Goal: Transaction & Acquisition: Register for event/course

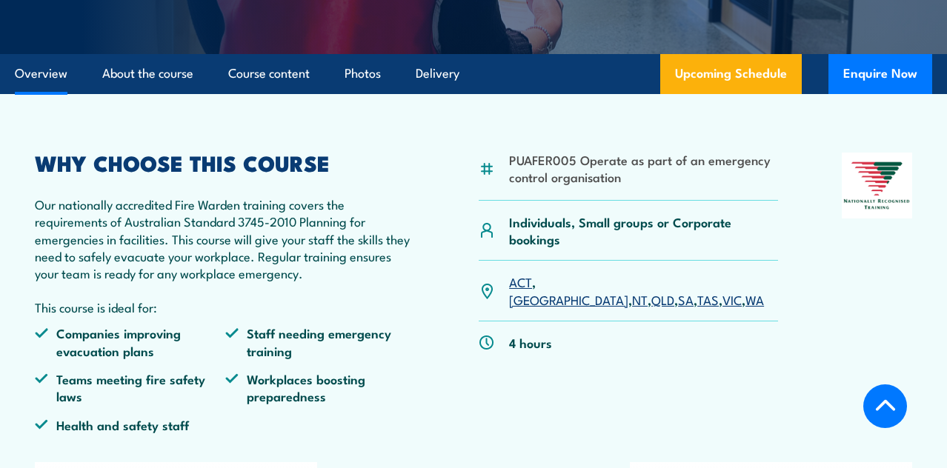
scroll to position [380, 0]
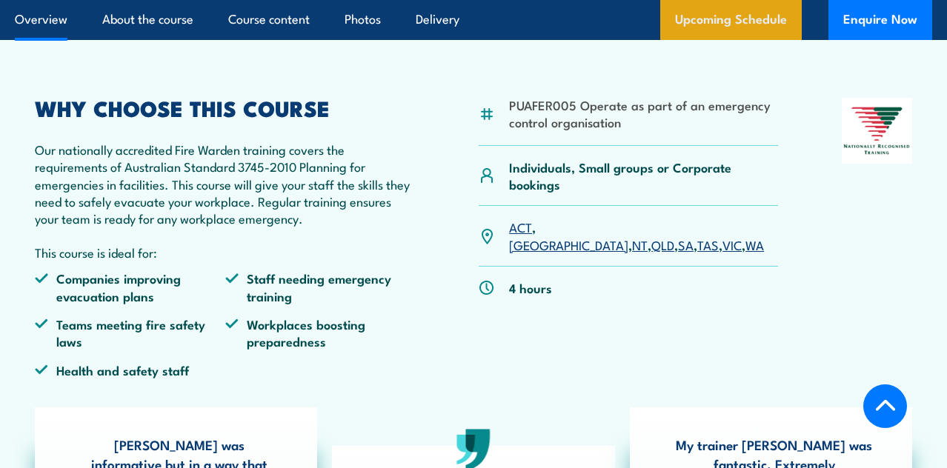
click at [719, 27] on link "Upcoming Schedule" at bounding box center [731, 20] width 142 height 40
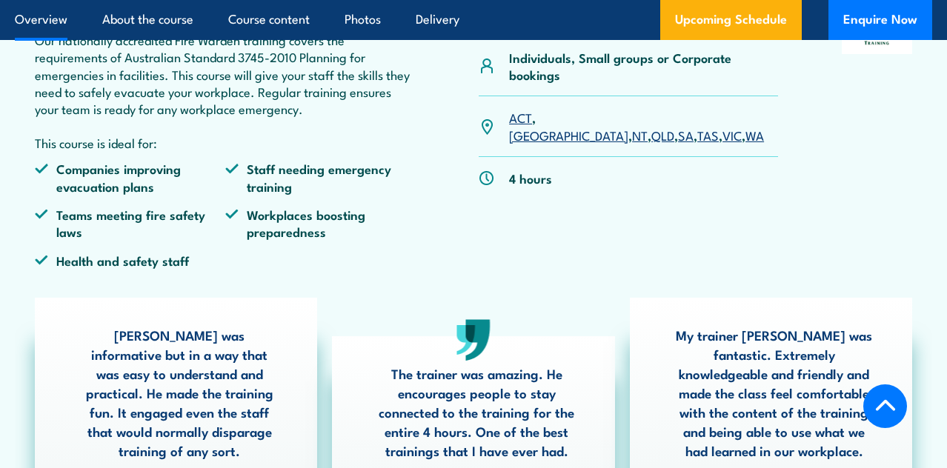
scroll to position [511, 0]
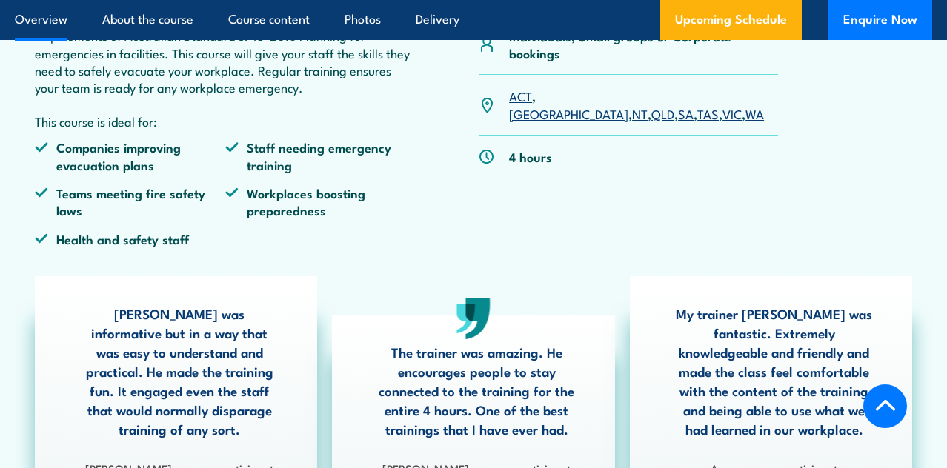
click at [723, 104] on link "VIC" at bounding box center [732, 113] width 19 height 18
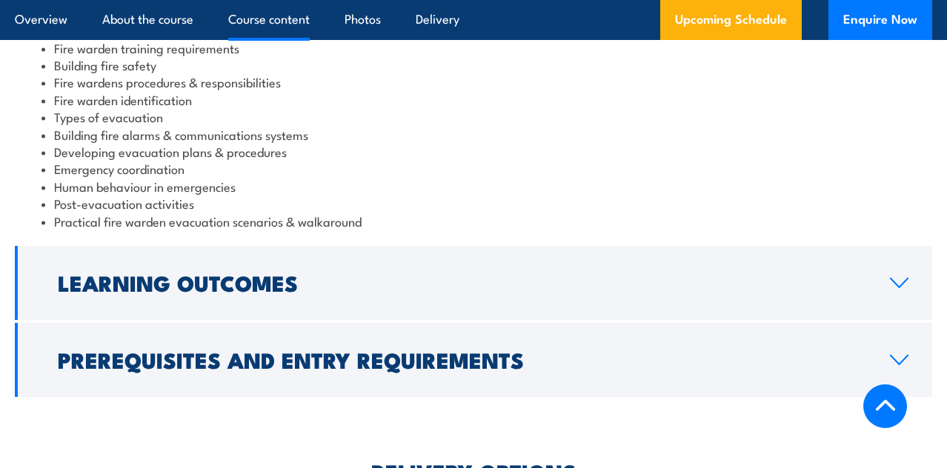
scroll to position [1662, 0]
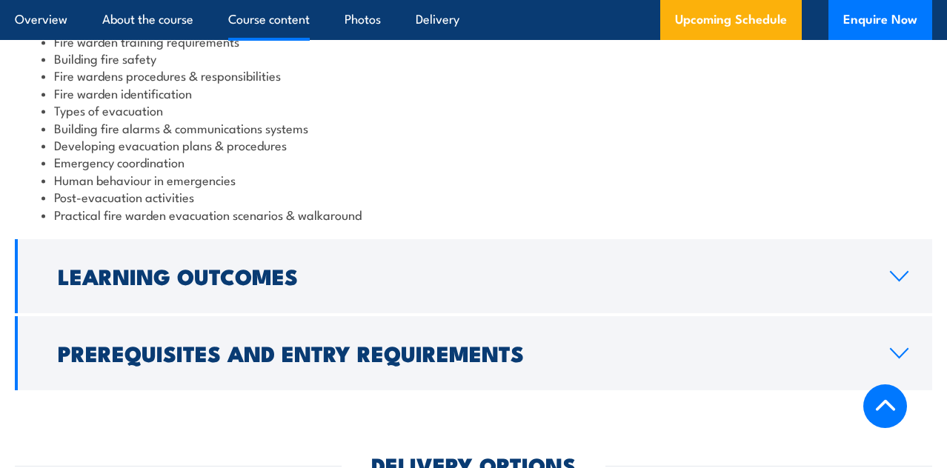
click at [648, 153] on li "Emergency coordination" at bounding box center [474, 161] width 864 height 17
click at [660, 136] on li "Developing evacuation plans & procedures" at bounding box center [474, 144] width 864 height 17
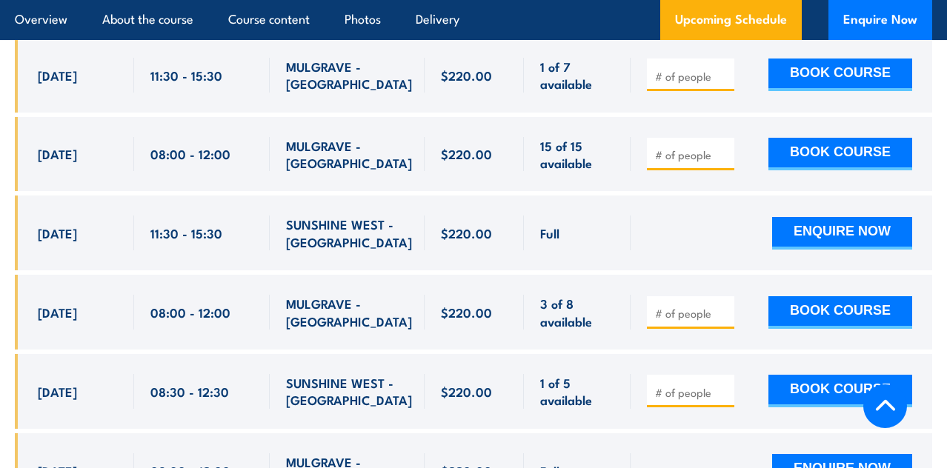
scroll to position [3154, 0]
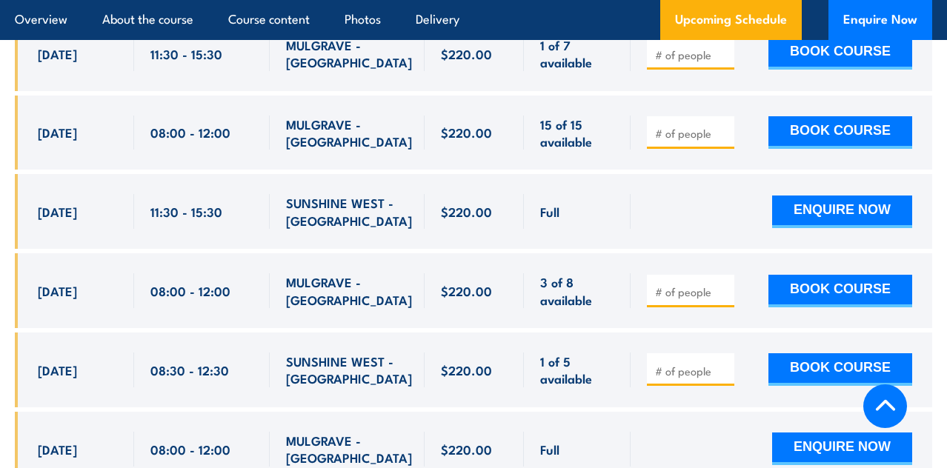
type input "1"
click at [723, 364] on input "1" at bounding box center [692, 371] width 74 height 15
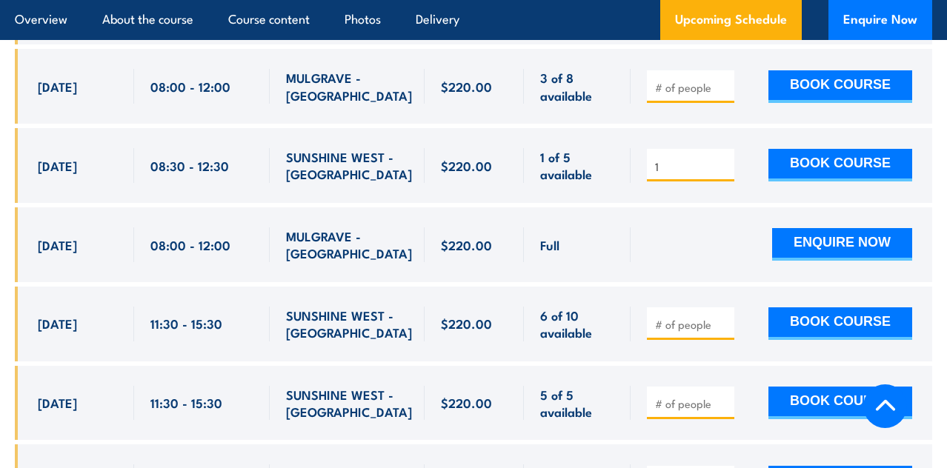
scroll to position [3354, 0]
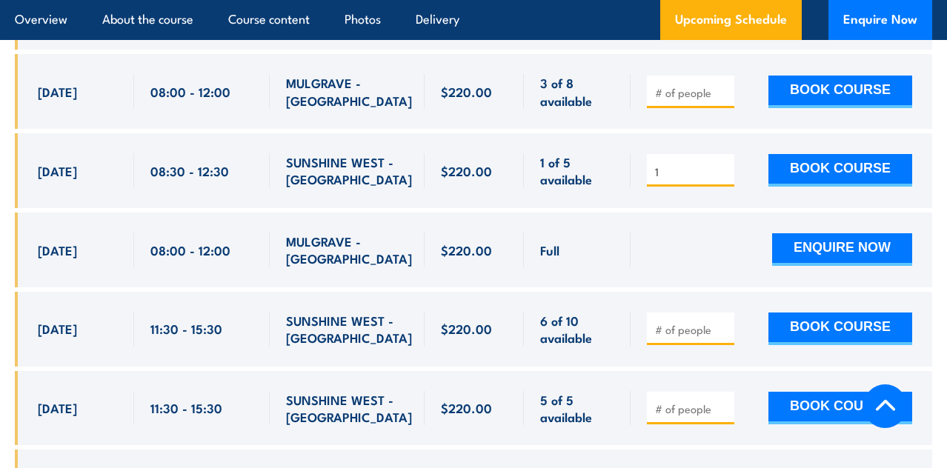
click at [721, 165] on input "1" at bounding box center [692, 172] width 74 height 15
type input "1"
click at [723, 322] on input "1" at bounding box center [692, 329] width 74 height 15
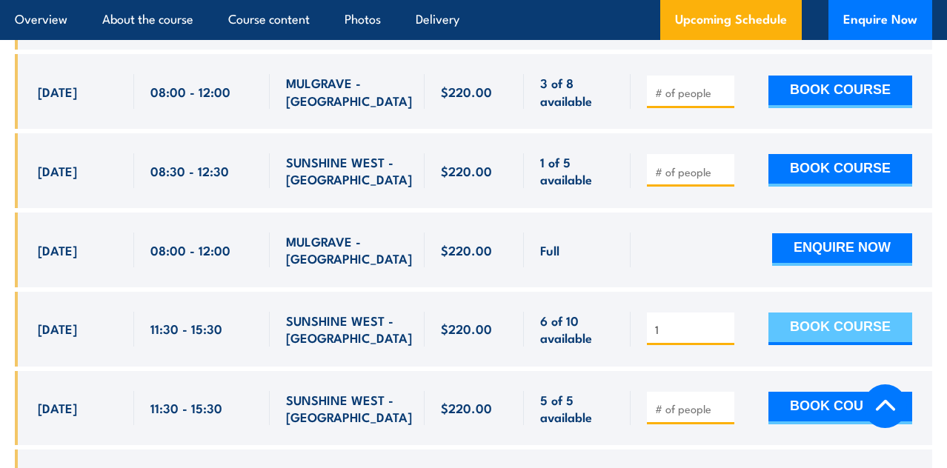
click at [859, 313] on button "BOOK COURSE" at bounding box center [841, 329] width 144 height 33
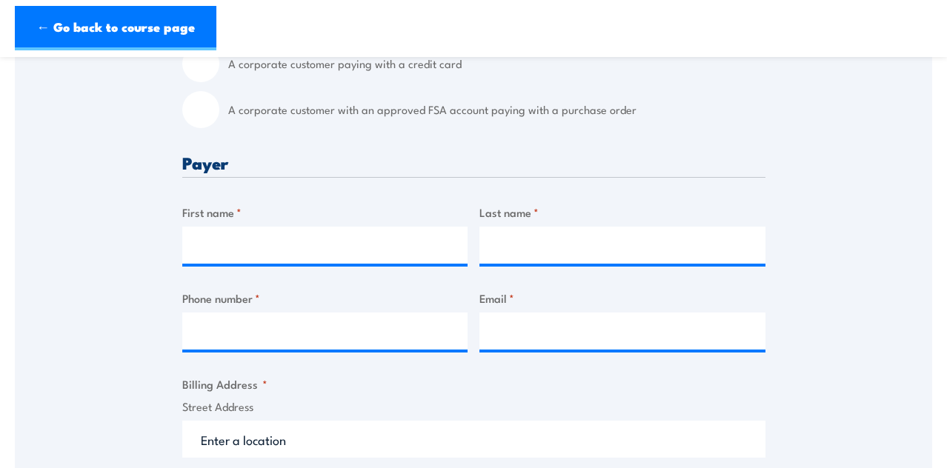
scroll to position [488, 0]
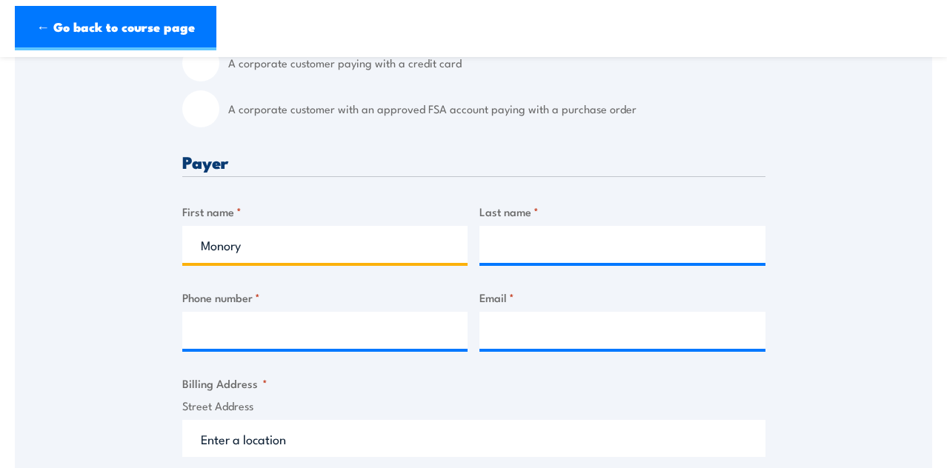
type input "Monory"
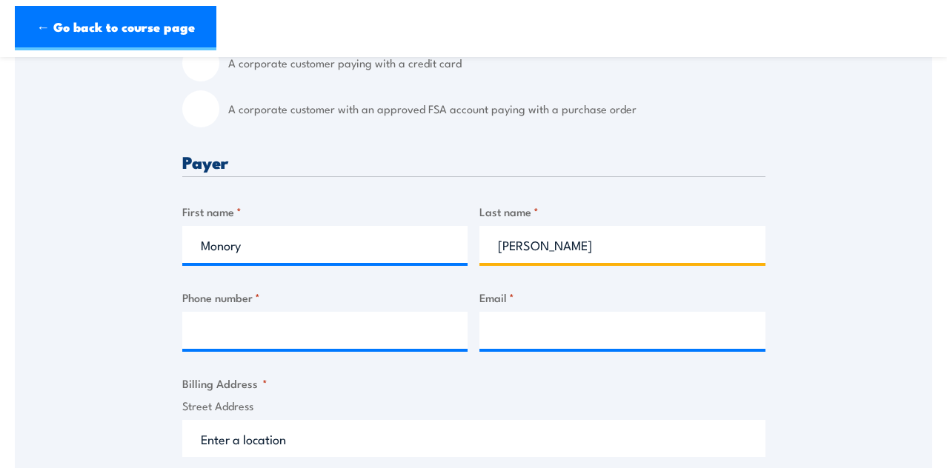
type input "Sarom"
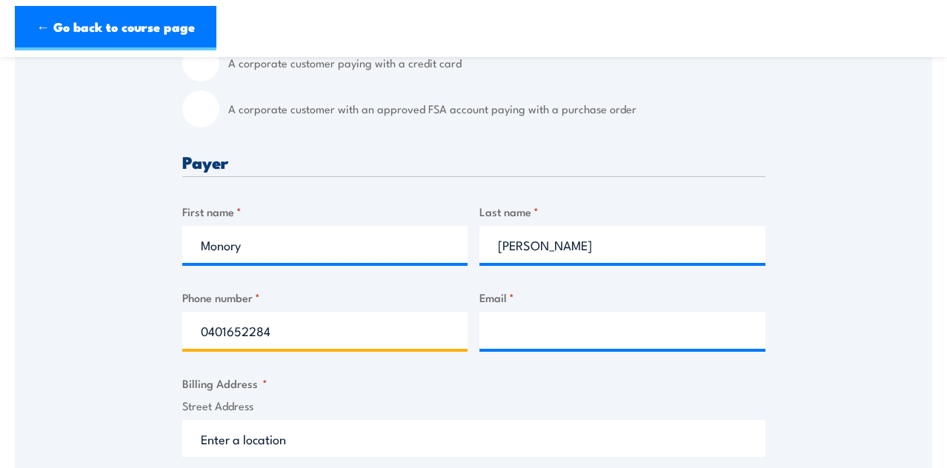
type input "0401652284"
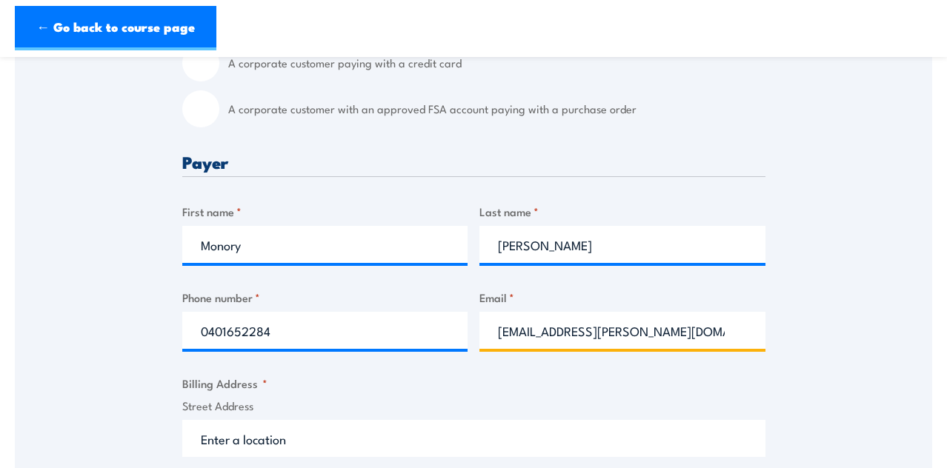
type input "monory.sarom@gmail.com"
click at [809, 339] on div "Speak to a specialist CALL 1300 885 530 CALL 1300 885 530 " * " indicates requi…" at bounding box center [474, 415] width 918 height 1295
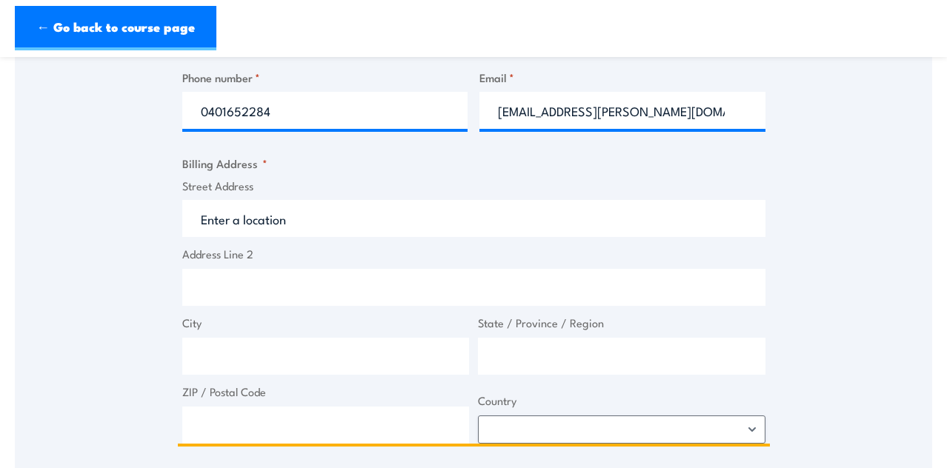
scroll to position [710, 0]
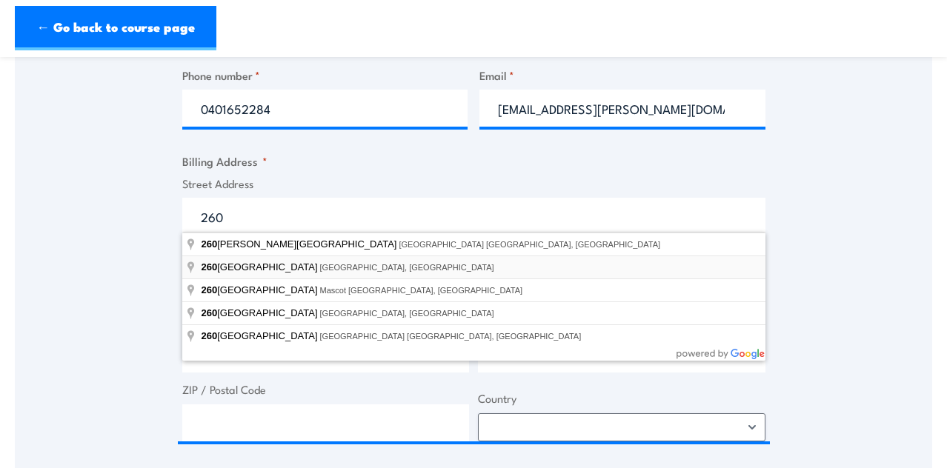
type input "260 City Road, Southbank VIC, Australia"
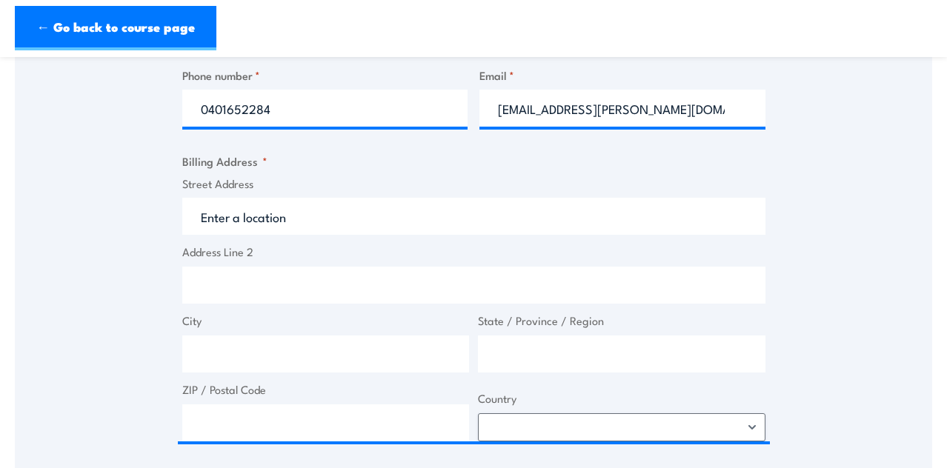
type input "260 City Rd"
type input "Southbank"
type input "Victoria"
type input "3006"
select select "Australia"
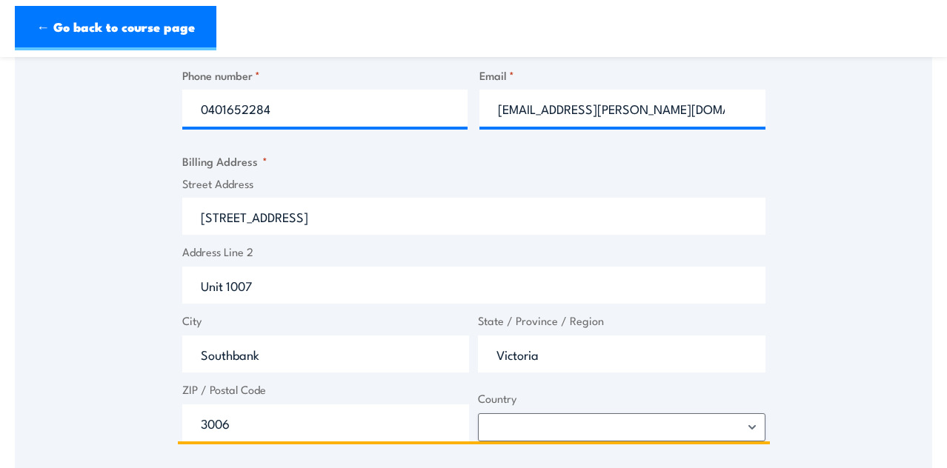
type input "Unit 1007"
click at [794, 303] on div "Speak to a specialist CALL 1300 885 530 CALL 1300 885 530 " * " indicates requi…" at bounding box center [474, 193] width 918 height 1295
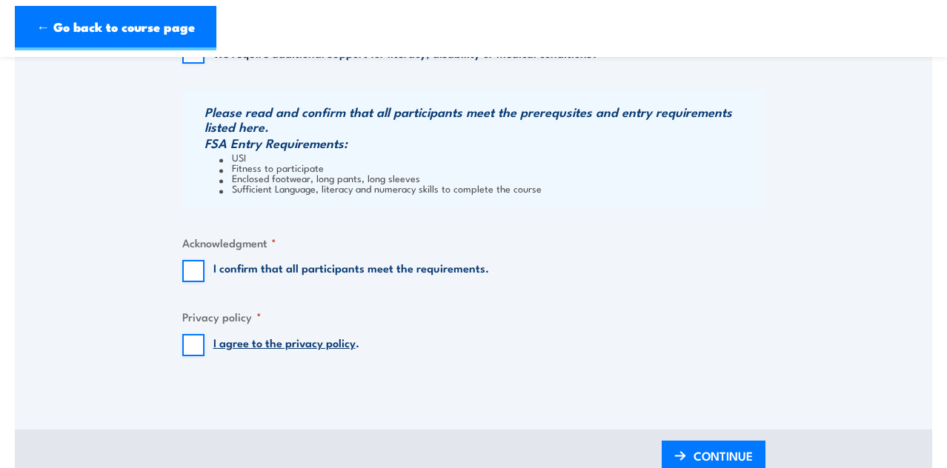
scroll to position [1169, 0]
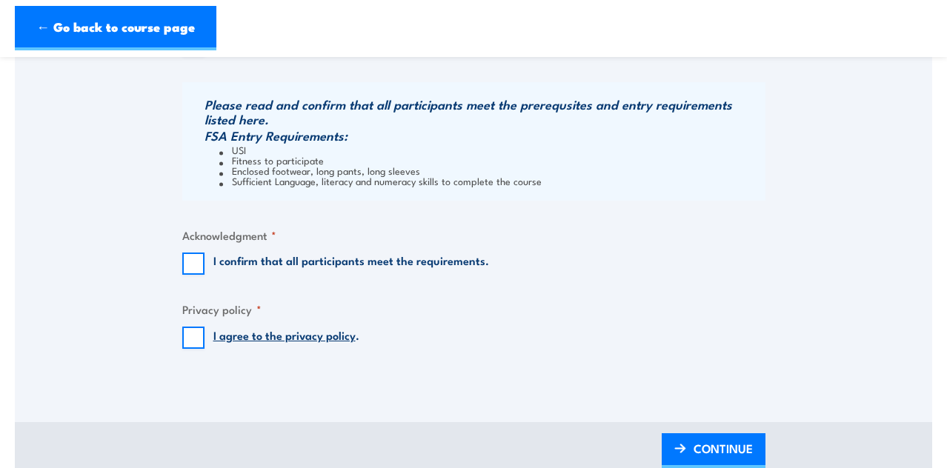
click at [190, 260] on input "I confirm that all participants meet the requirements." at bounding box center [193, 264] width 22 height 22
checkbox input "true"
click at [188, 329] on input "I agree to the privacy policy ." at bounding box center [193, 338] width 22 height 22
checkbox input "true"
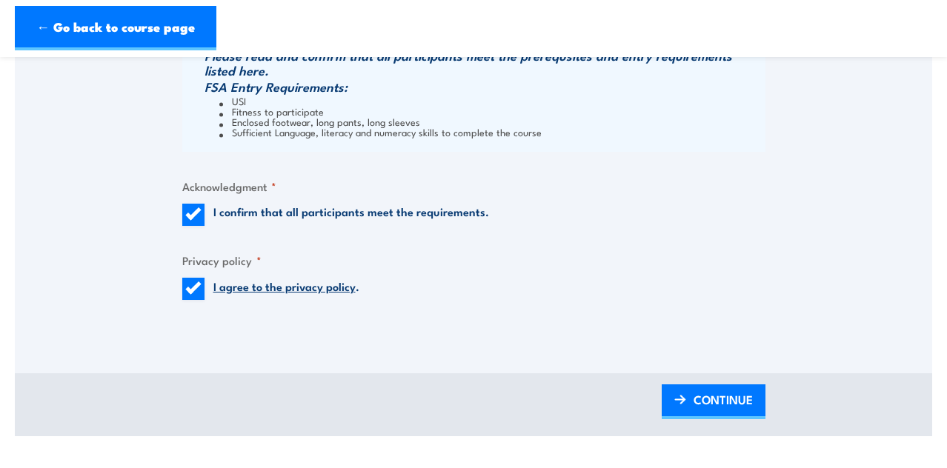
scroll to position [1290, 0]
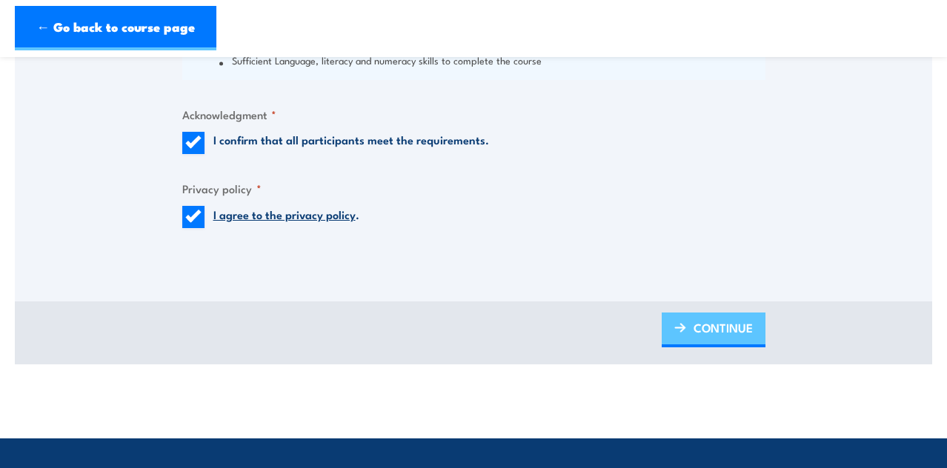
click at [731, 320] on span "CONTINUE" at bounding box center [723, 327] width 59 height 39
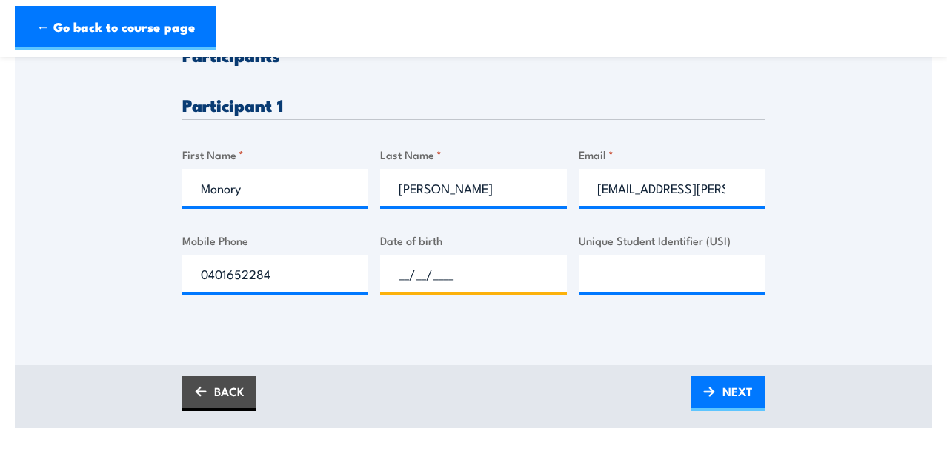
scroll to position [397, 0]
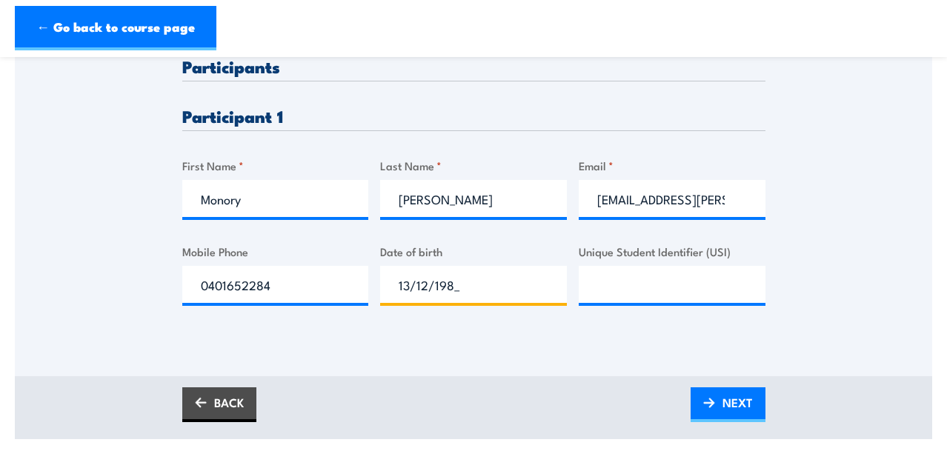
type input "13/12/1984"
click at [854, 299] on div "Please provide names and contact details for each of the participants below. No…" at bounding box center [474, 96] width 918 height 477
click at [695, 283] on input "Unique Student Identifier (USI)" at bounding box center [672, 284] width 187 height 37
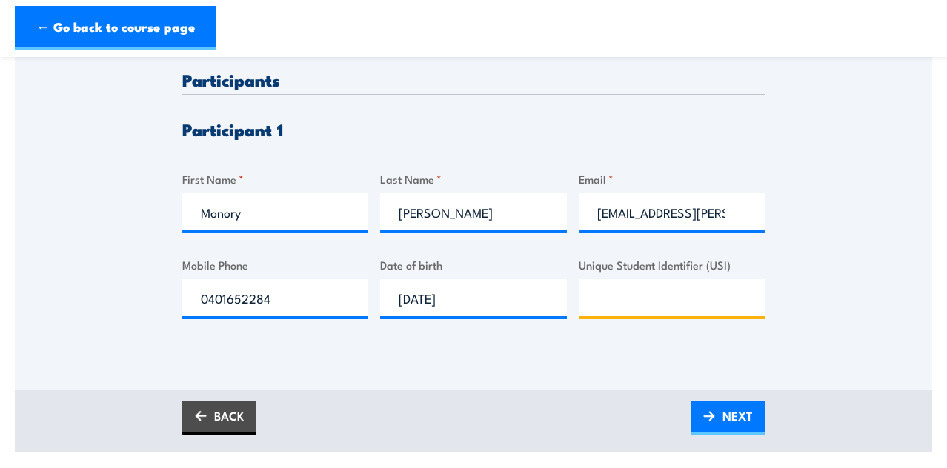
scroll to position [388, 0]
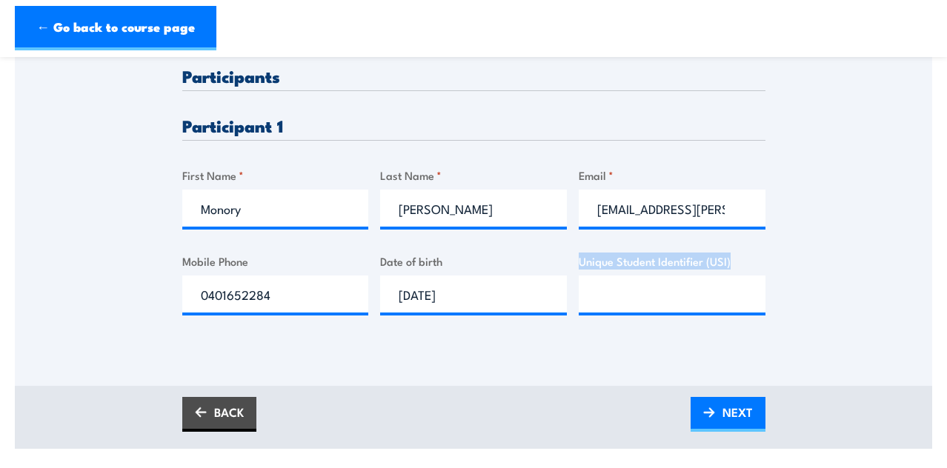
drag, startPoint x: 579, startPoint y: 260, endPoint x: 734, endPoint y: 262, distance: 154.9
click at [734, 262] on label "Unique Student Identifier (USI)" at bounding box center [672, 261] width 187 height 17
click at [734, 276] on input "Unique Student Identifier (USI)" at bounding box center [672, 294] width 187 height 37
drag, startPoint x: 580, startPoint y: 260, endPoint x: 749, endPoint y: 263, distance: 169.0
click at [749, 263] on label "Unique Student Identifier (USI)" at bounding box center [672, 261] width 187 height 17
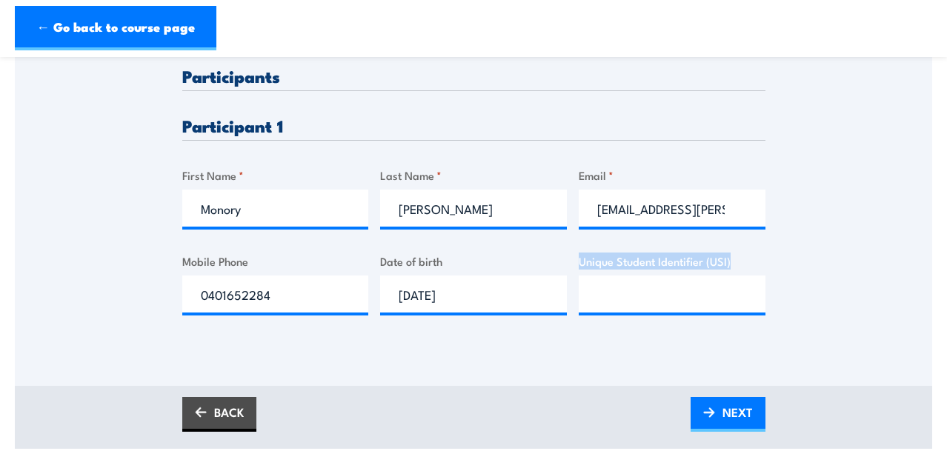
click at [749, 276] on input "Unique Student Identifier (USI)" at bounding box center [672, 294] width 187 height 37
drag, startPoint x: 736, startPoint y: 263, endPoint x: 580, endPoint y: 262, distance: 156.4
click at [580, 262] on label "Unique Student Identifier (USI)" at bounding box center [672, 261] width 187 height 17
click at [580, 276] on input "Unique Student Identifier (USI)" at bounding box center [672, 294] width 187 height 37
